Goal: Task Accomplishment & Management: Complete application form

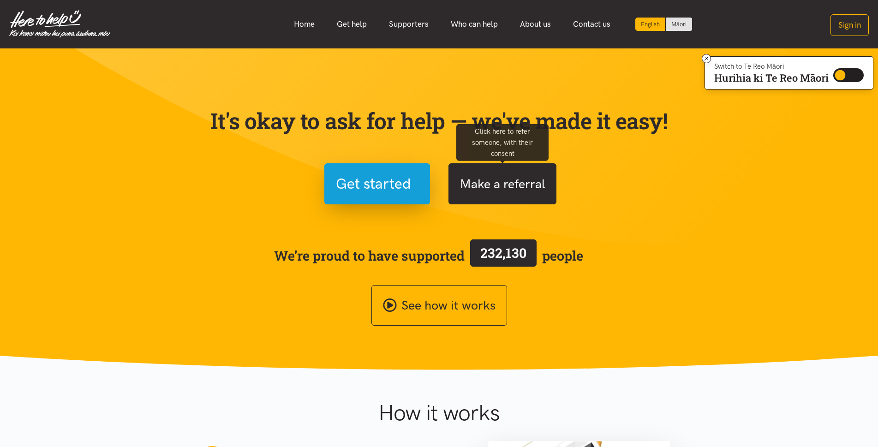
click at [493, 178] on button "Make a referral" at bounding box center [502, 183] width 108 height 41
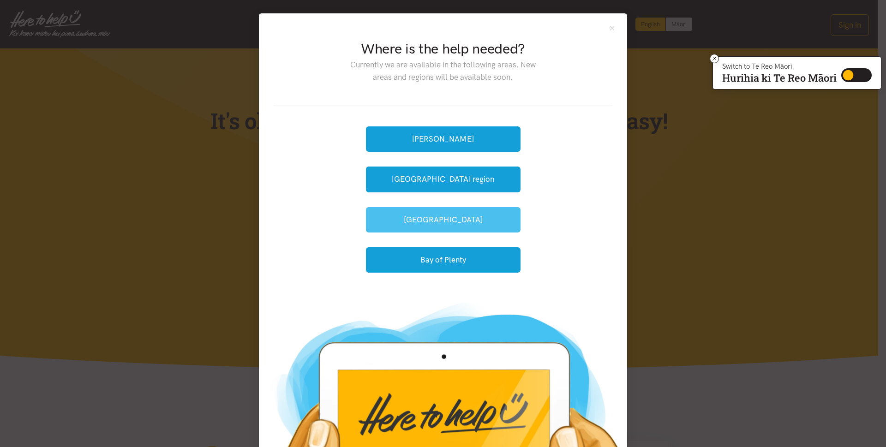
click at [434, 222] on button "[GEOGRAPHIC_DATA]" at bounding box center [443, 219] width 155 height 25
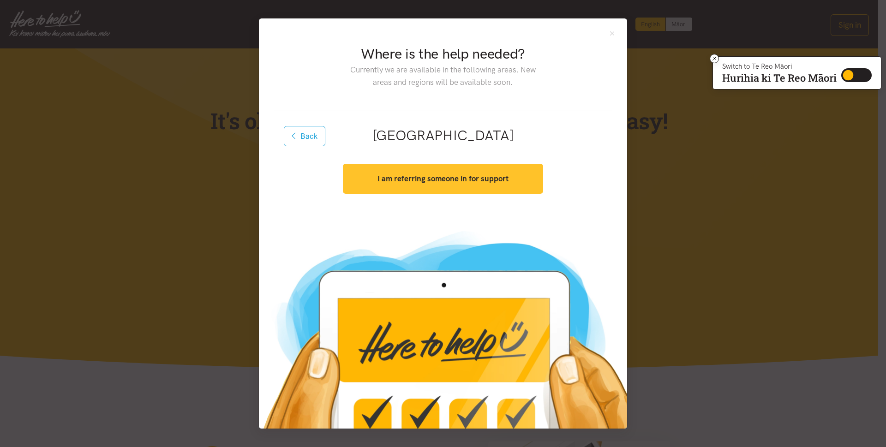
click at [409, 184] on button "I am referring someone in for support" at bounding box center [443, 179] width 200 height 30
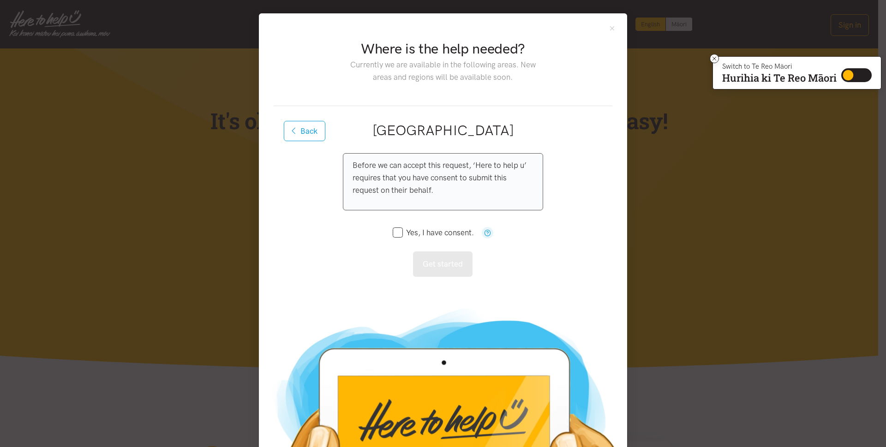
click at [393, 236] on input "Yes, I have consent." at bounding box center [433, 233] width 81 height 8
checkbox input "true"
click at [428, 272] on button "Get started" at bounding box center [442, 263] width 59 height 25
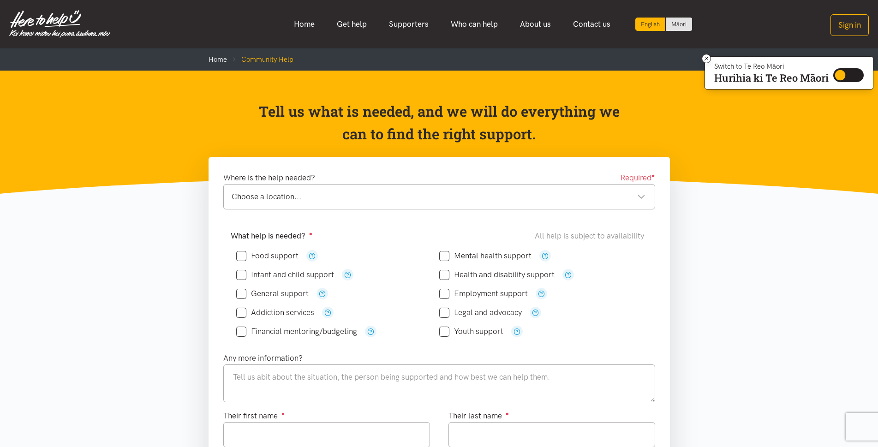
click at [640, 197] on div "Choose a location..." at bounding box center [439, 196] width 414 height 12
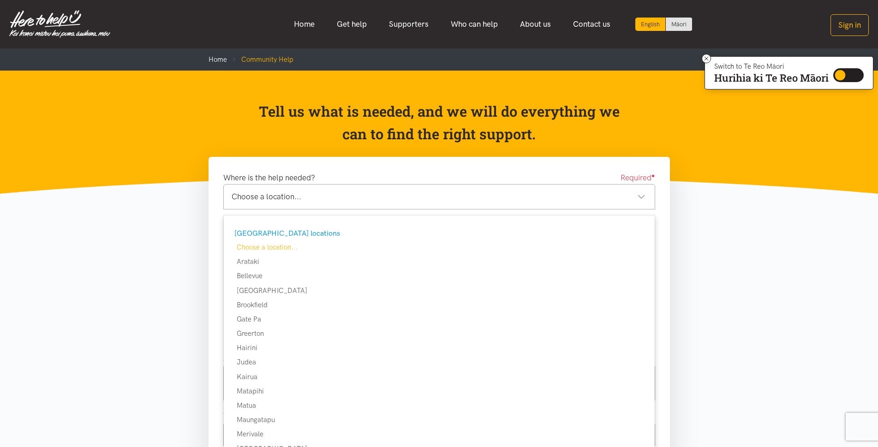
click at [323, 195] on div "Choose a location..." at bounding box center [439, 196] width 414 height 12
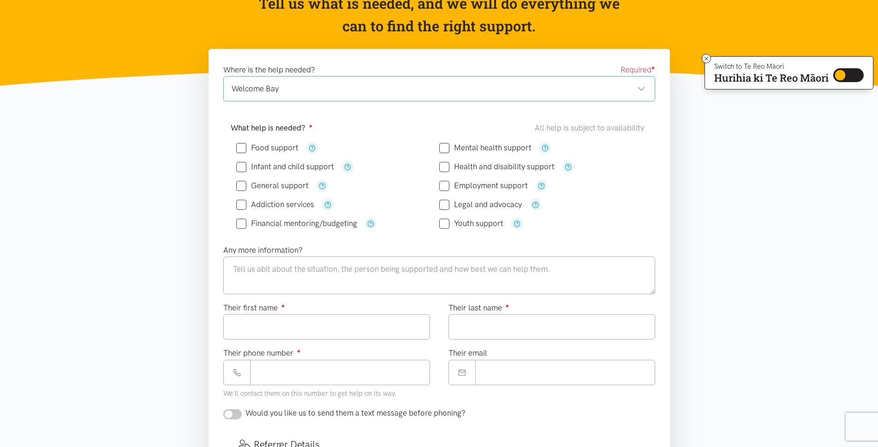
scroll to position [62, 0]
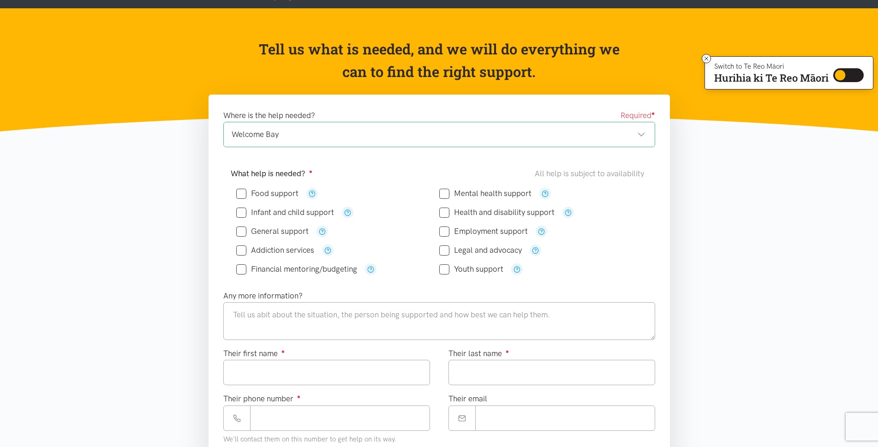
click at [242, 192] on input "Food support" at bounding box center [267, 194] width 62 height 8
checkbox input "true"
click at [316, 321] on textarea at bounding box center [439, 321] width 432 height 38
click at [322, 303] on textarea at bounding box center [439, 321] width 432 height 38
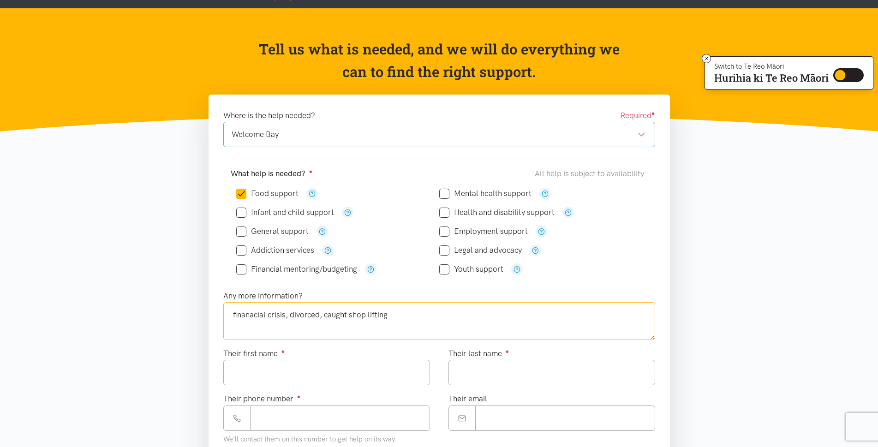
type textarea "finanacial crisis, divorced, caught shop lifting"
click at [256, 370] on input "Their first name ●" at bounding box center [326, 372] width 207 height 25
type input "*****"
click at [498, 378] on input "Their last name ●" at bounding box center [551, 372] width 207 height 25
type input "*******"
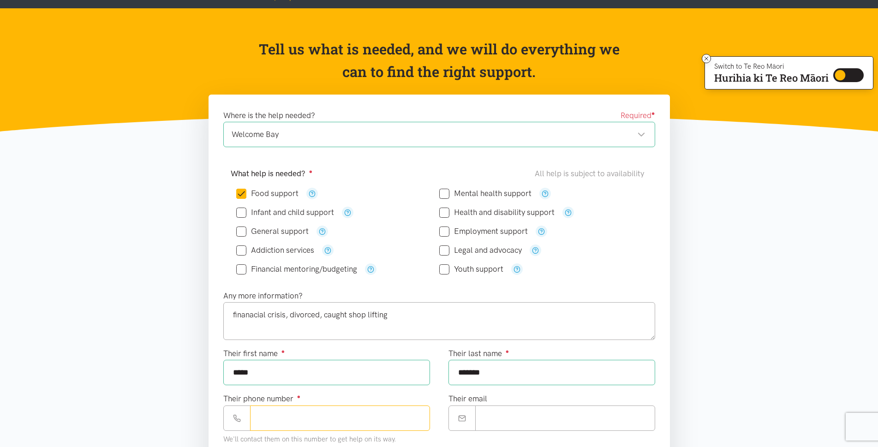
click at [349, 419] on input "Their phone number ●" at bounding box center [340, 417] width 180 height 25
type input "**********"
click at [557, 416] on input "Their email" at bounding box center [565, 417] width 180 height 25
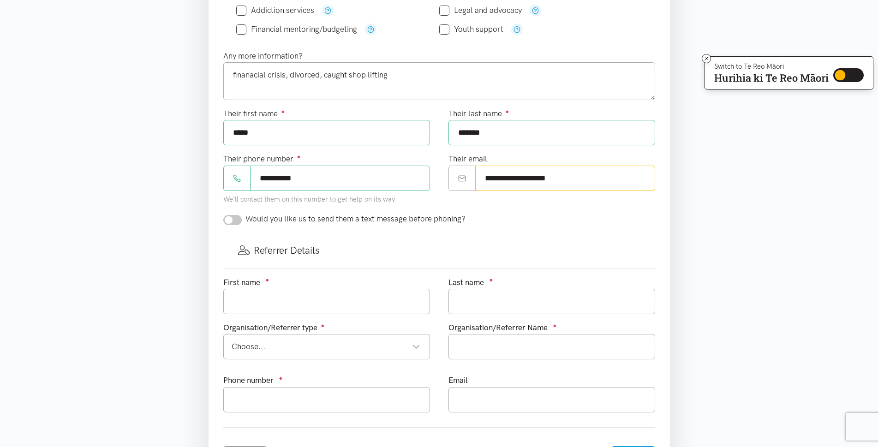
scroll to position [321, 0]
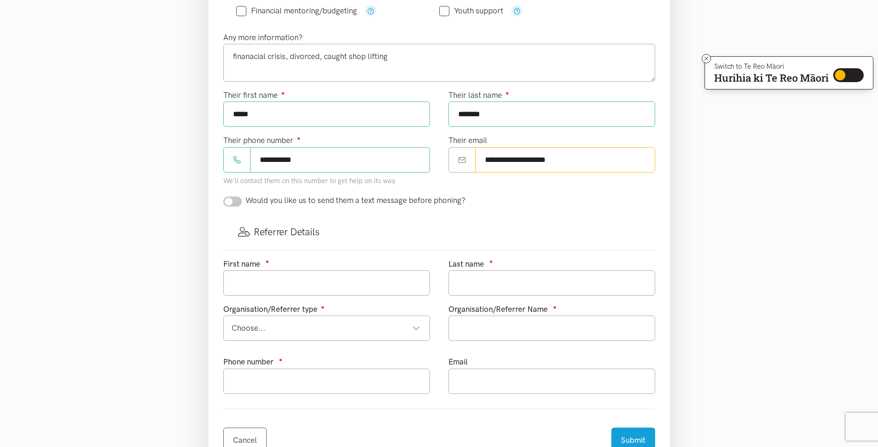
type input "**********"
click at [250, 281] on input "text" at bounding box center [326, 282] width 207 height 25
type input "[DEMOGRAPHIC_DATA]"
click at [484, 287] on input "text" at bounding box center [551, 282] width 207 height 25
click at [339, 325] on div "Choose..." at bounding box center [326, 328] width 189 height 12
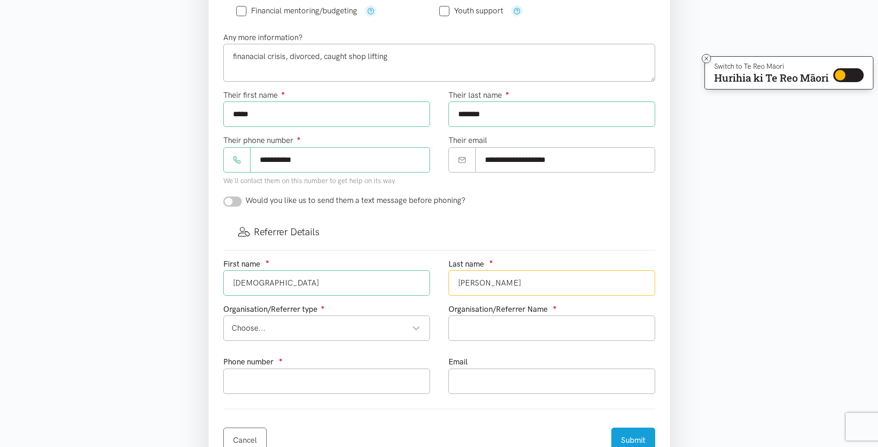
type input "[PERSON_NAME]"
click at [487, 326] on input "text" at bounding box center [551, 327] width 207 height 25
type input "HBU"
click at [277, 380] on input "text" at bounding box center [326, 381] width 207 height 25
type input "5788089"
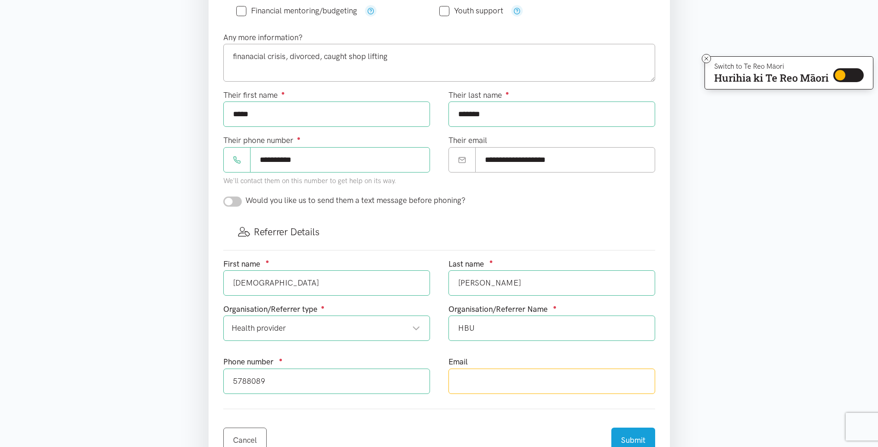
click at [460, 379] on input "text" at bounding box center [551, 381] width 207 height 25
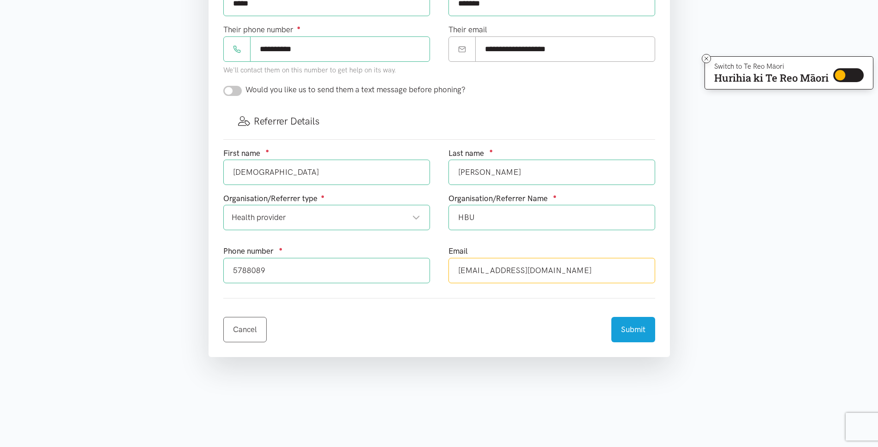
scroll to position [450, 0]
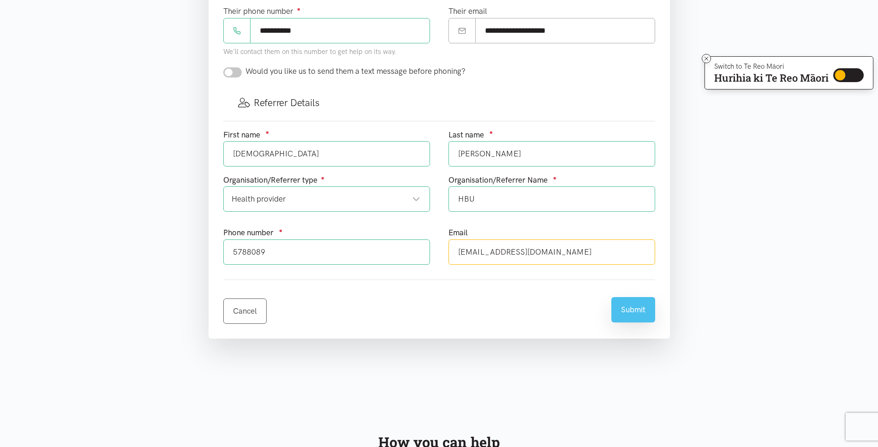
type input "[EMAIL_ADDRESS][DOMAIN_NAME]"
click at [637, 315] on button "Submit" at bounding box center [633, 309] width 44 height 25
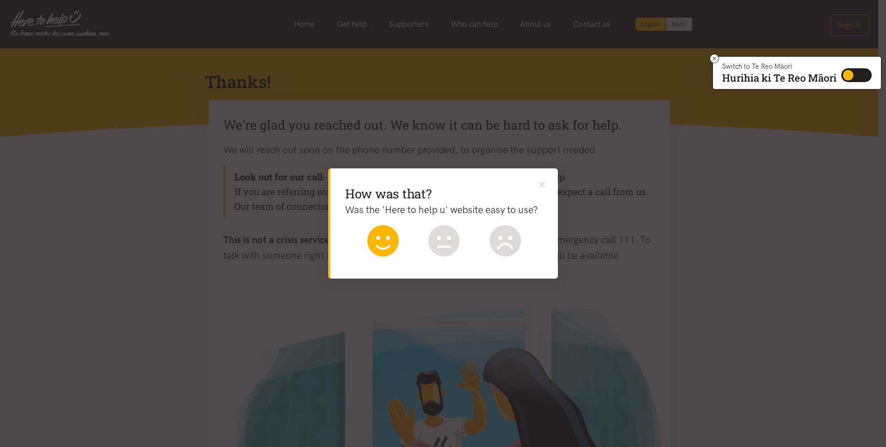
click at [387, 237] on icon at bounding box center [383, 238] width 14 height 4
